Goal: Communication & Community: Answer question/provide support

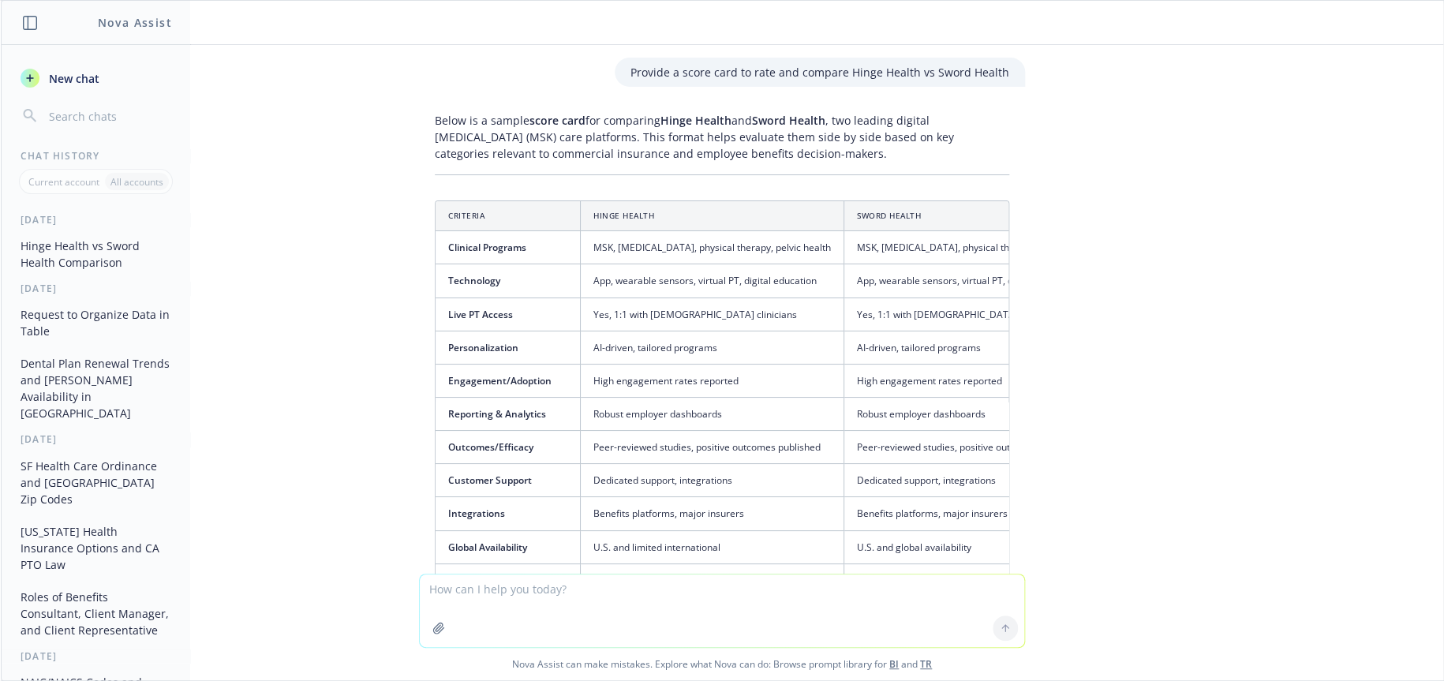
scroll to position [952, 0]
